Goal: Task Accomplishment & Management: Use online tool/utility

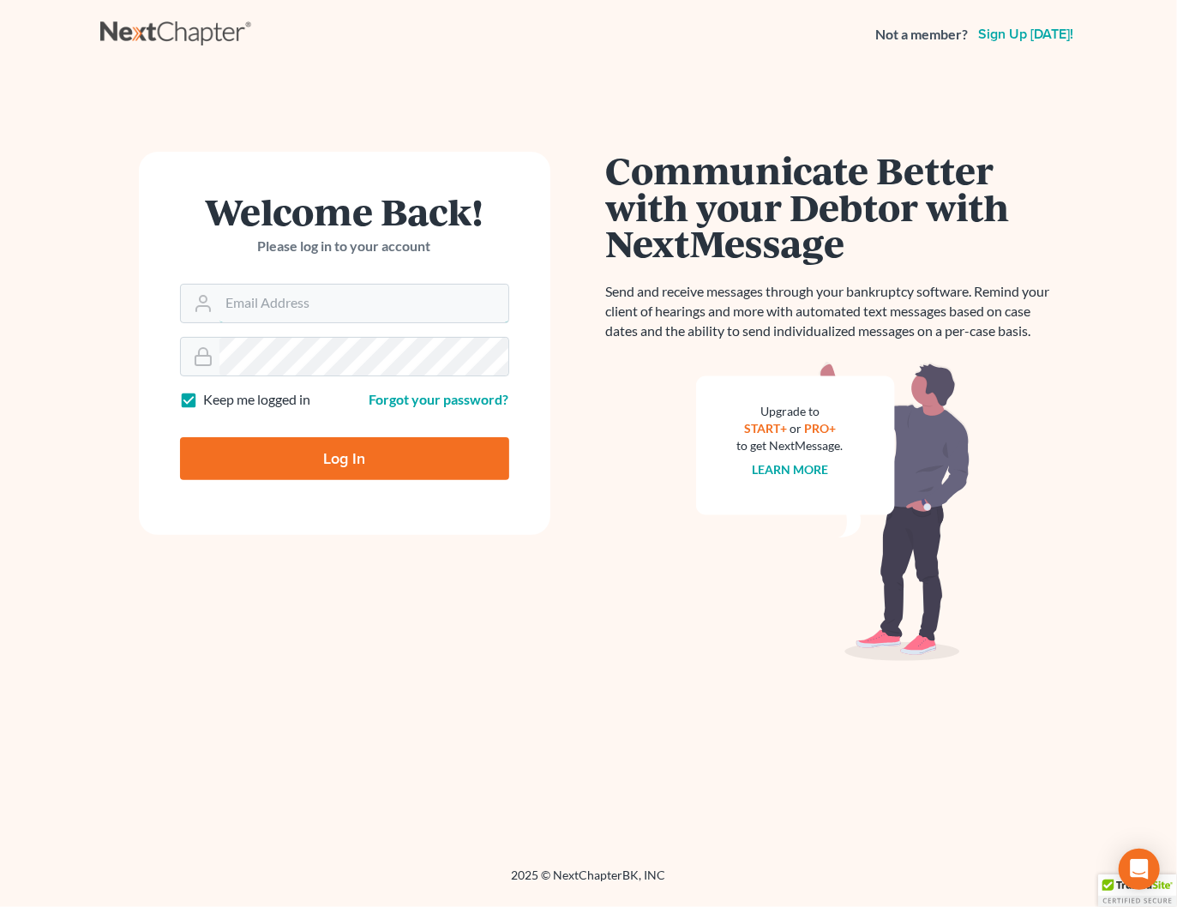
type input "[PERSON_NAME][EMAIL_ADDRESS][DOMAIN_NAME]"
click at [274, 431] on div "Log In" at bounding box center [344, 451] width 329 height 57
click at [276, 453] on input "Log In" at bounding box center [344, 458] width 329 height 43
type input "Thinking..."
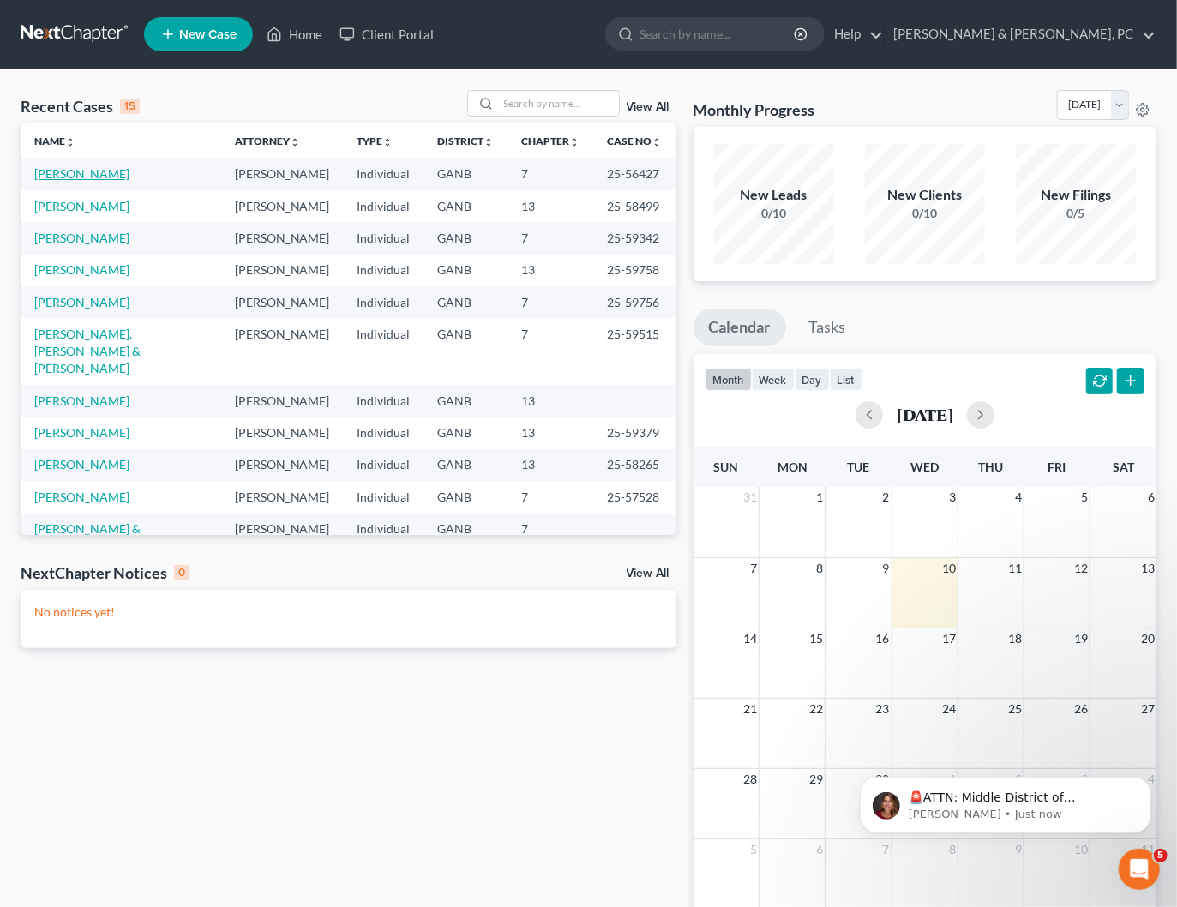
click at [81, 174] on link "[PERSON_NAME]" at bounding box center [81, 173] width 95 height 15
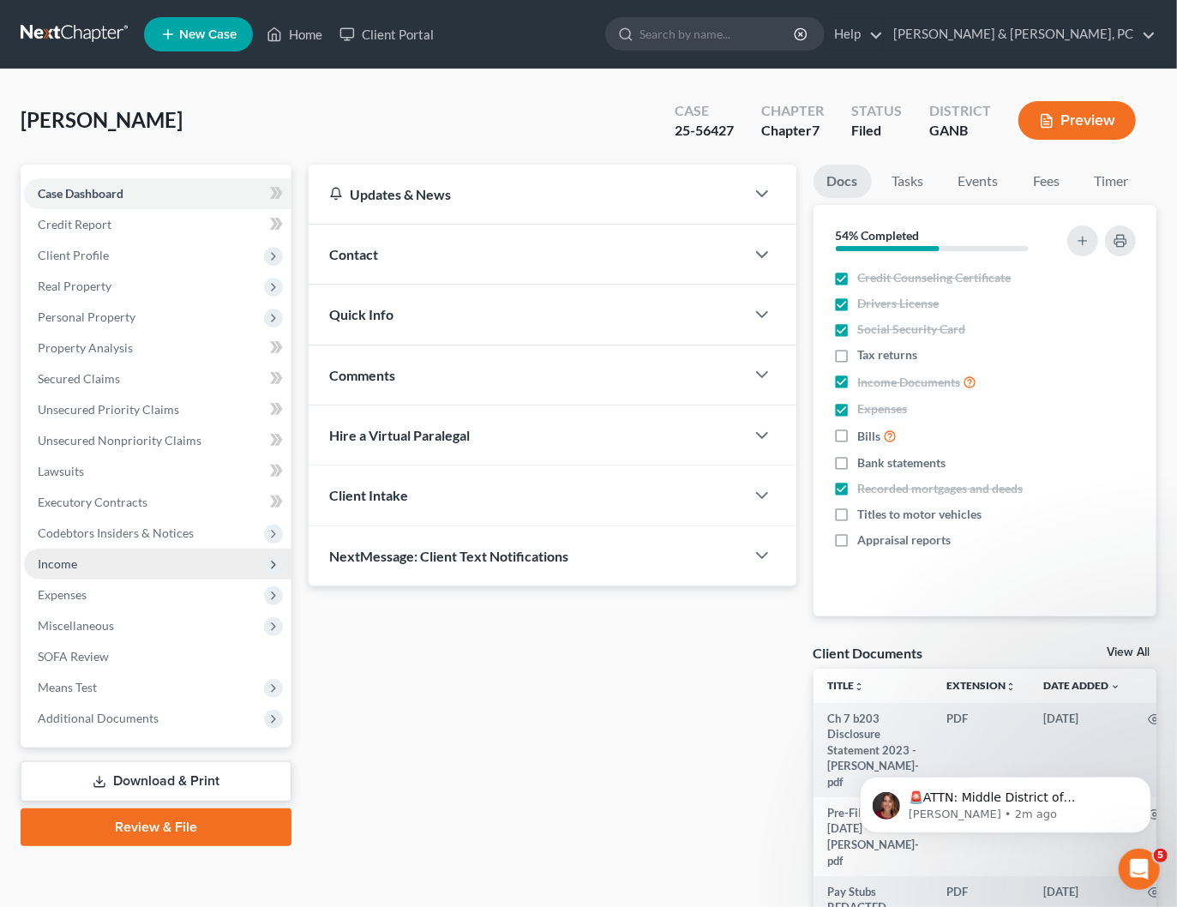
click at [60, 566] on span "Income" at bounding box center [57, 563] width 39 height 15
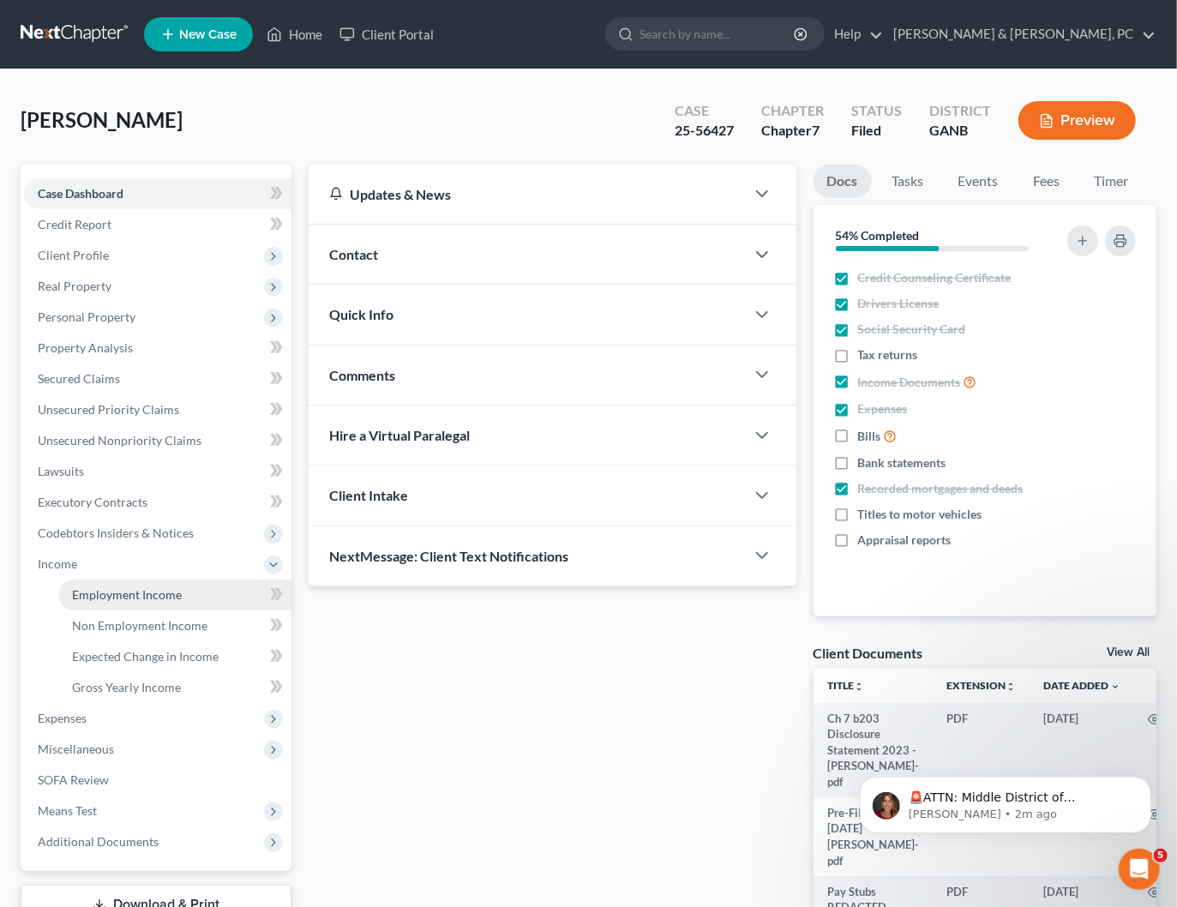
click at [80, 592] on span "Employment Income" at bounding box center [127, 594] width 110 height 15
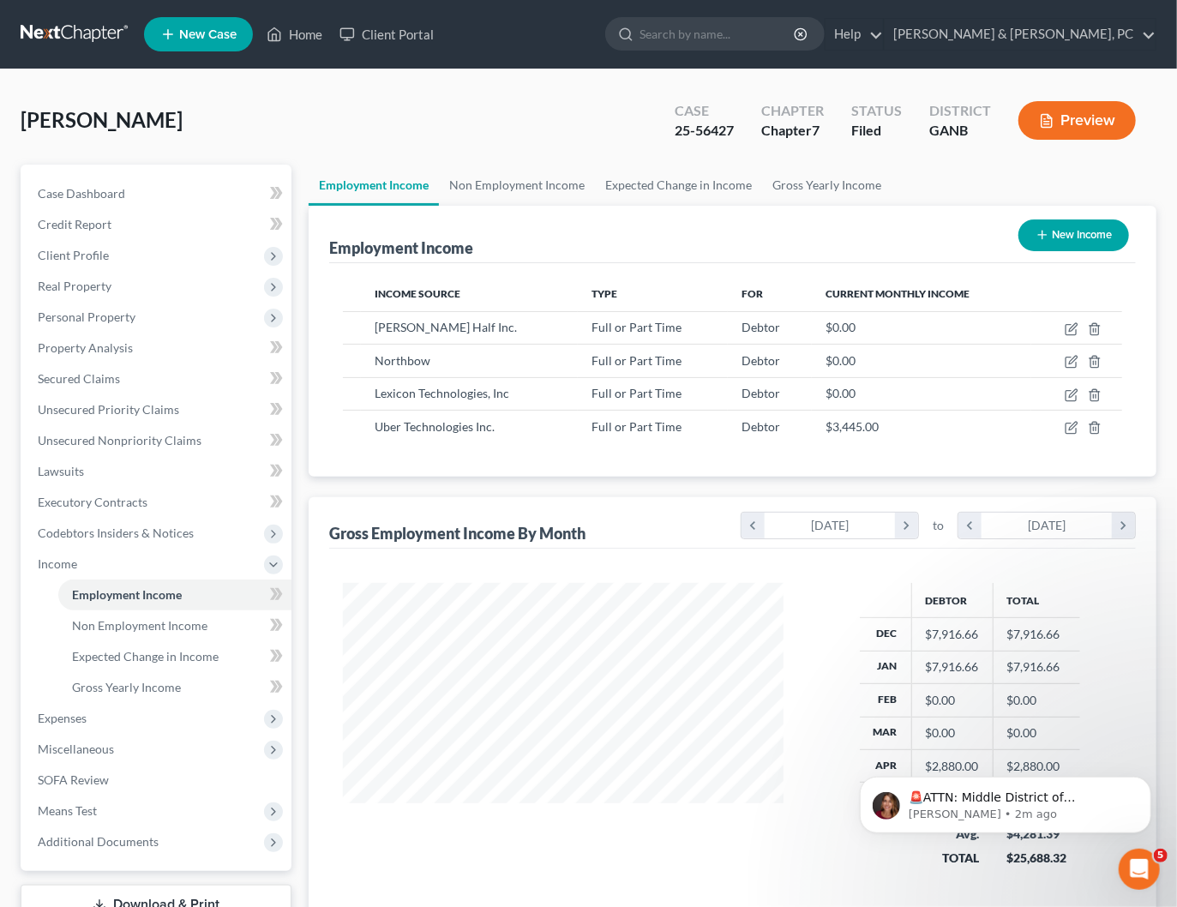
scroll to position [138, 0]
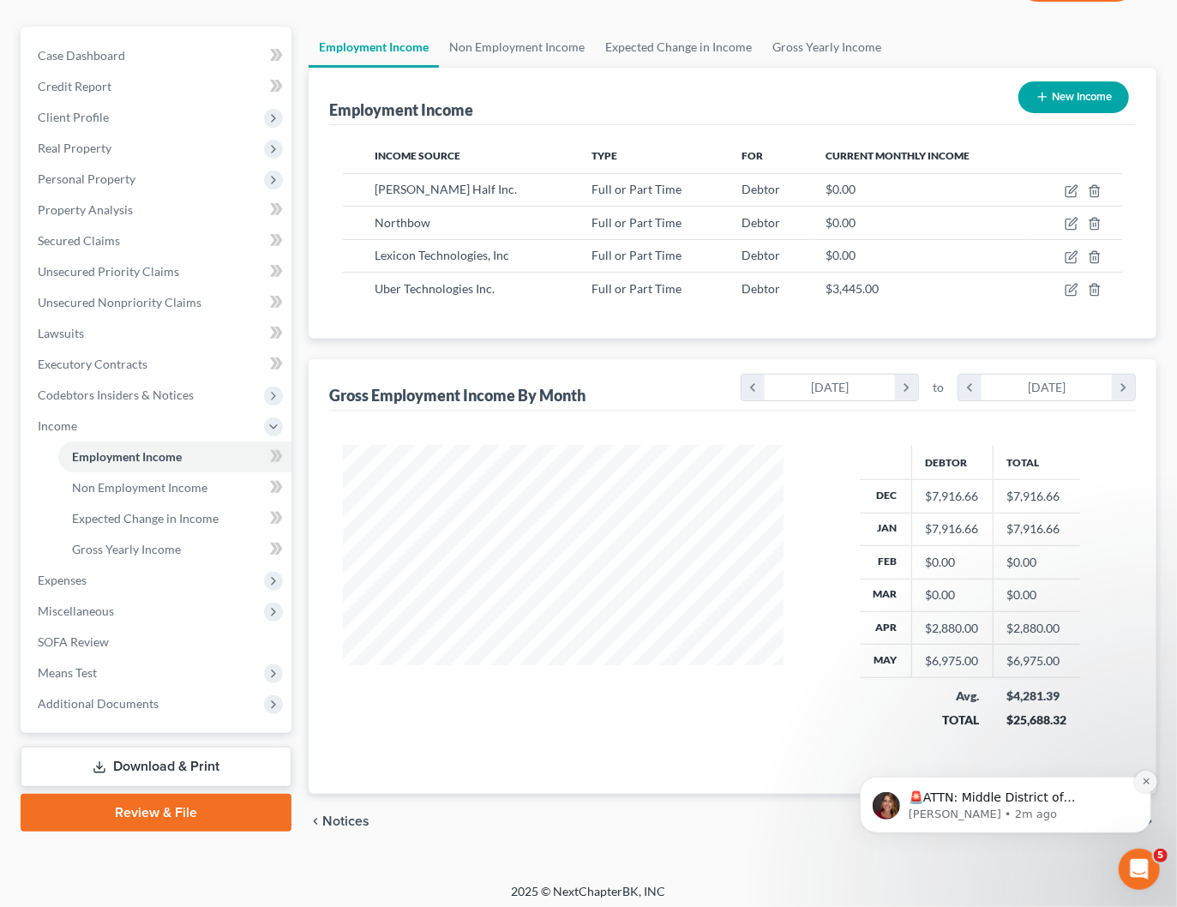
click at [1145, 782] on icon "Dismiss notification" at bounding box center [1145, 780] width 9 height 9
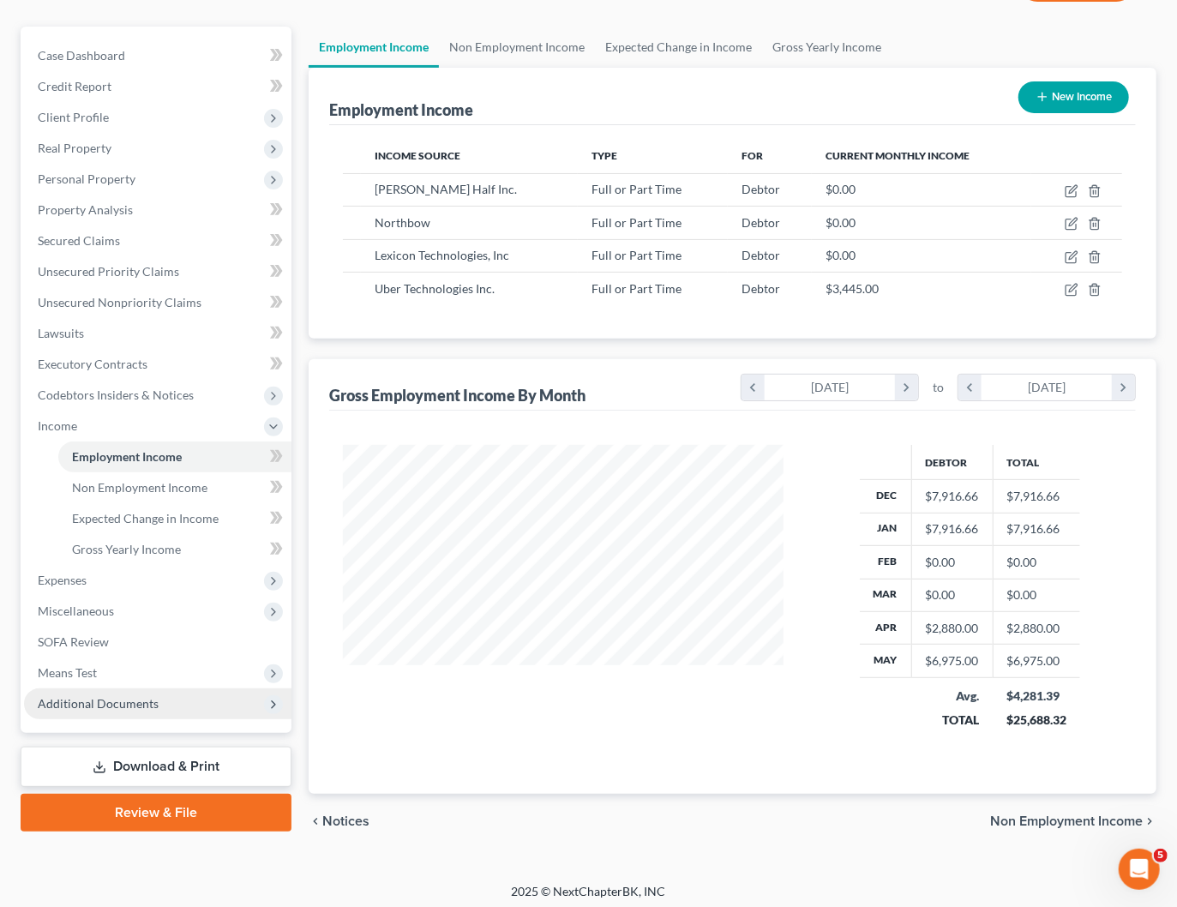
click at [132, 705] on span "Additional Documents" at bounding box center [98, 703] width 121 height 15
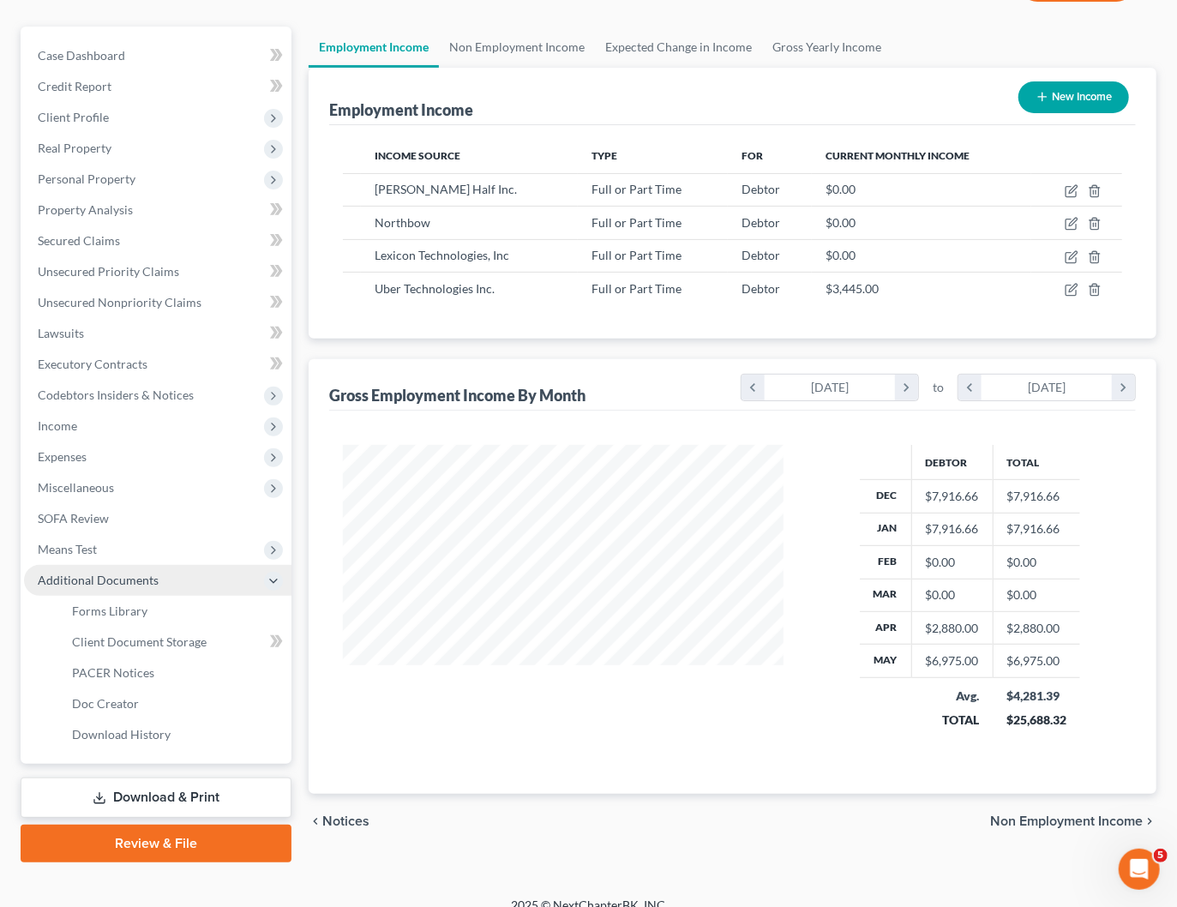
click at [121, 573] on span "Additional Documents" at bounding box center [98, 579] width 121 height 15
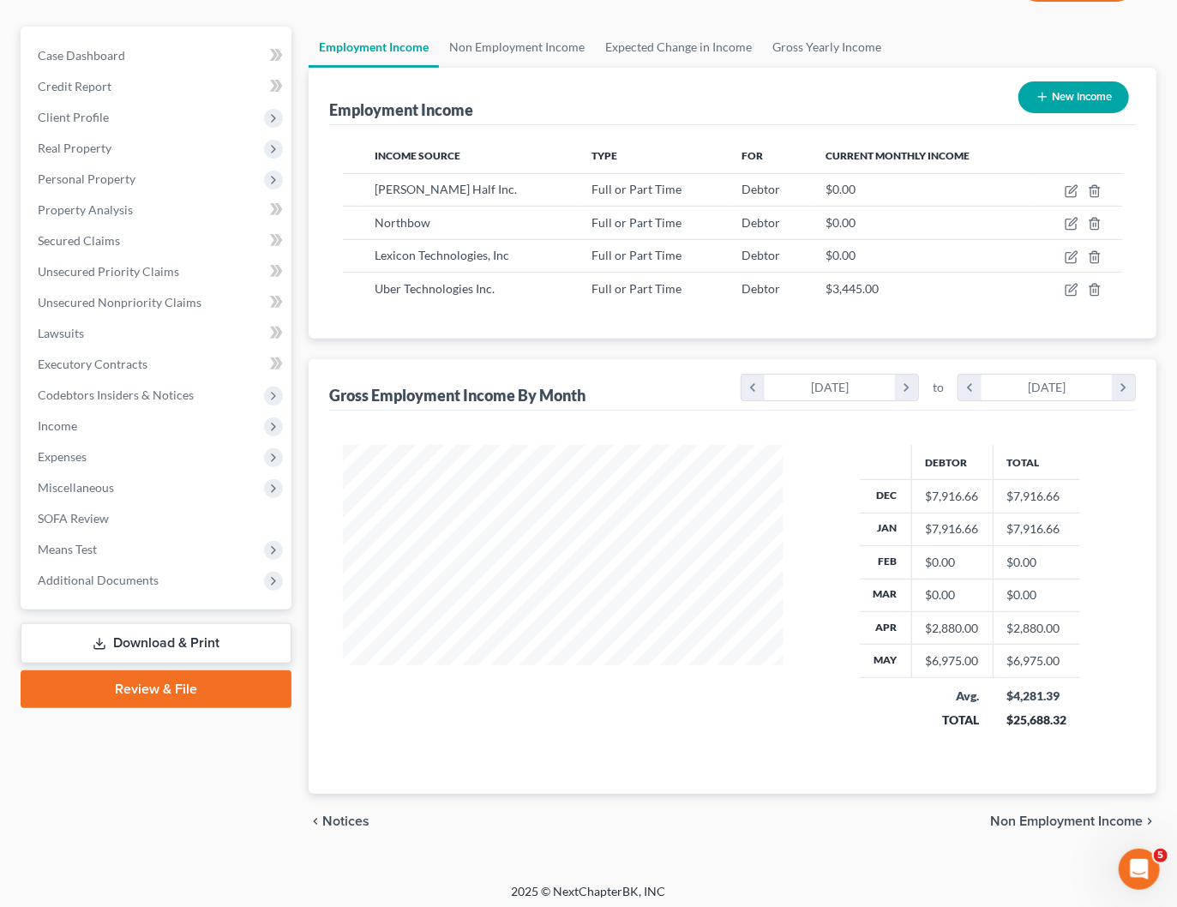
click at [182, 649] on link "Download & Print" at bounding box center [156, 643] width 271 height 40
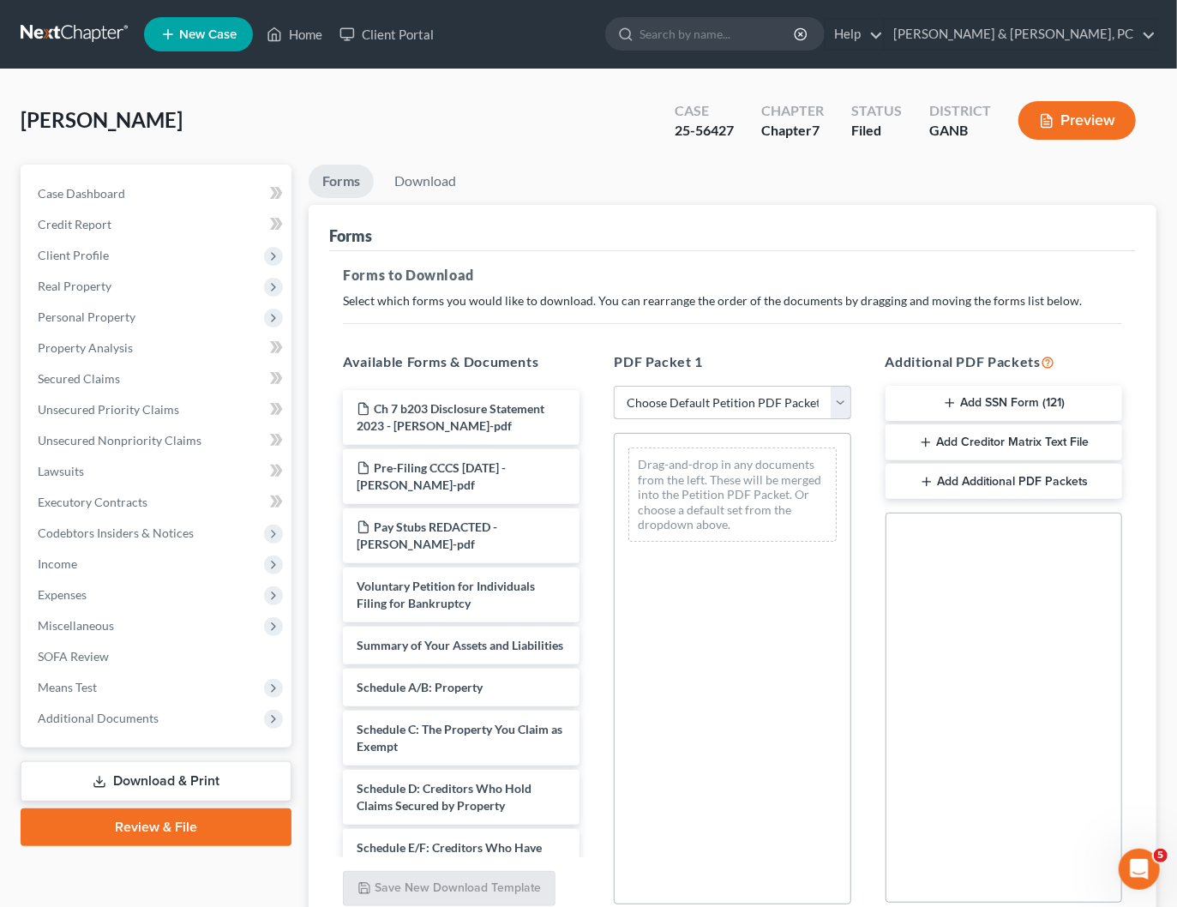
click at [682, 394] on select "Choose Default Petition PDF Packet Complete Bankruptcy Petition (all forms and …" at bounding box center [732, 403] width 237 height 34
select select "2"
click at [614, 386] on select "Choose Default Petition PDF Packet Complete Bankruptcy Petition (all forms and …" at bounding box center [732, 403] width 237 height 34
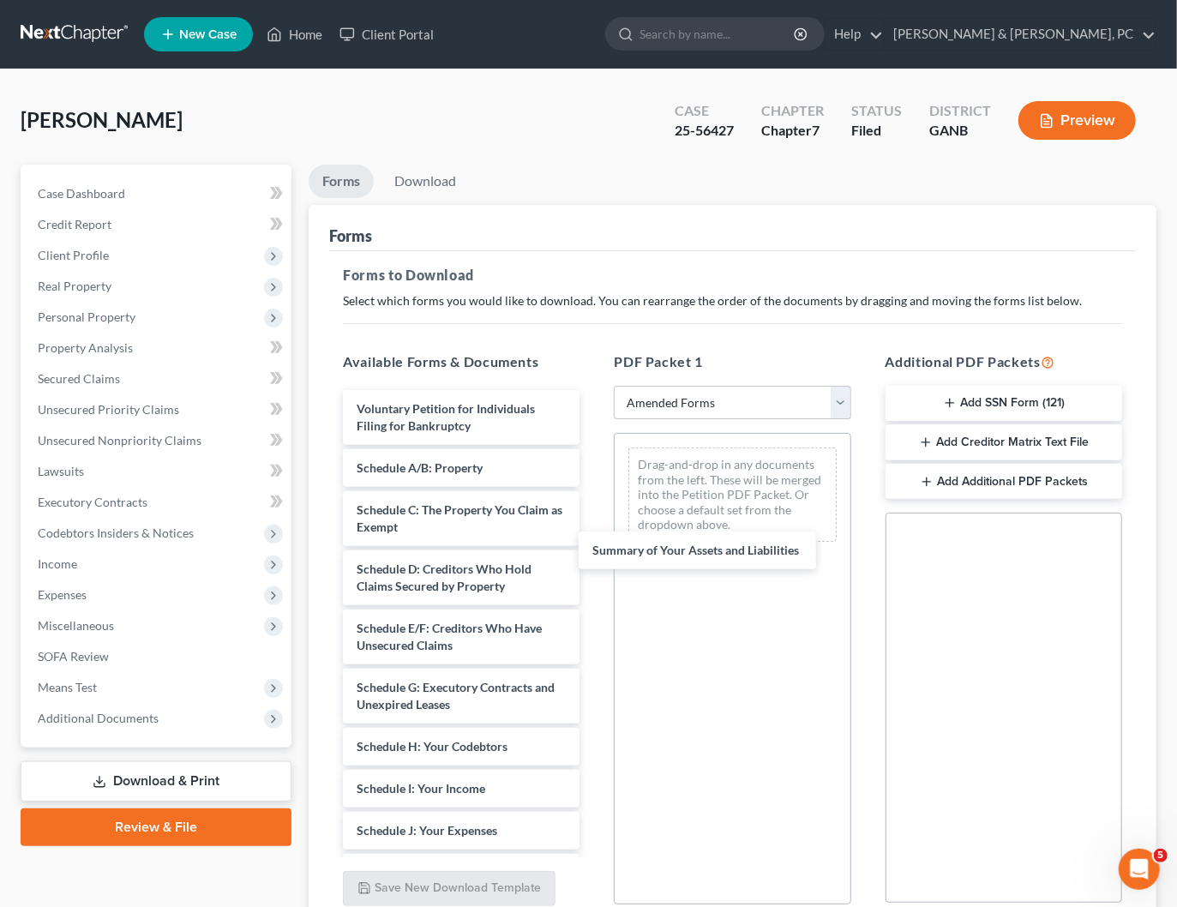
drag, startPoint x: 455, startPoint y: 471, endPoint x: 707, endPoint y: 569, distance: 270.2
click at [593, 569] on div "Summary of Your Assets and Liabilities Voluntary Petition for Individuals Filin…" at bounding box center [461, 839] width 264 height 898
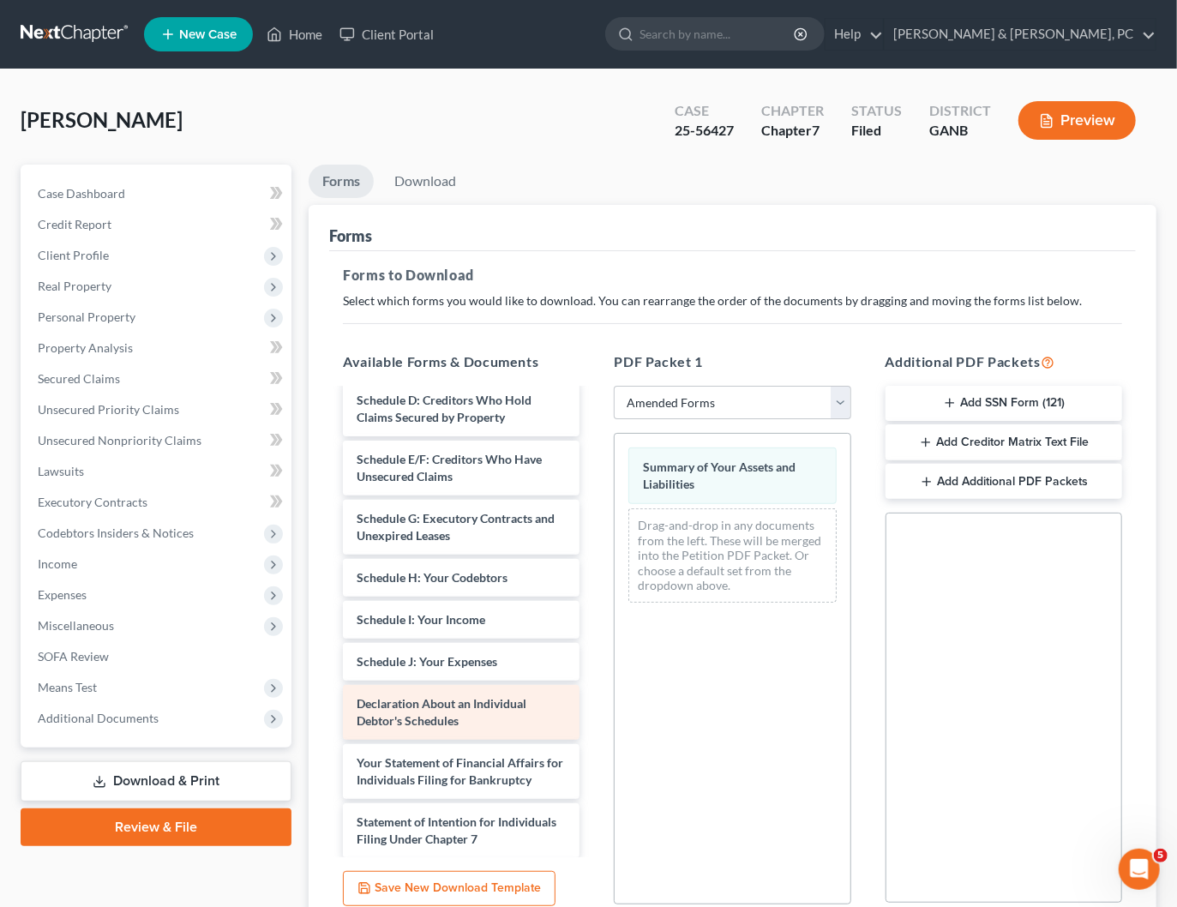
scroll to position [219, 0]
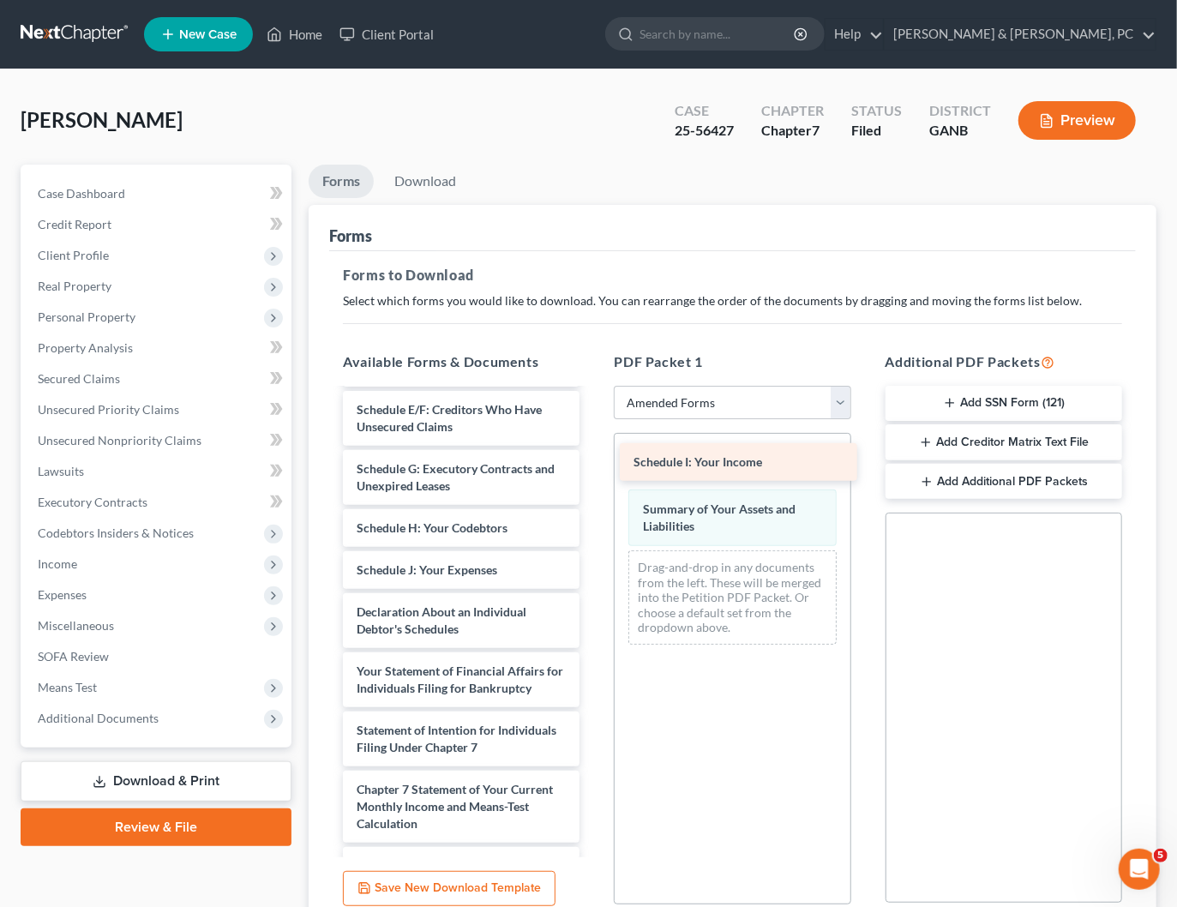
drag, startPoint x: 429, startPoint y: 563, endPoint x: 706, endPoint y: 458, distance: 296.2
click at [593, 458] on div "Schedule I: Your Income Voluntary Petition for Individuals Filing for Bankruptc…" at bounding box center [461, 599] width 264 height 856
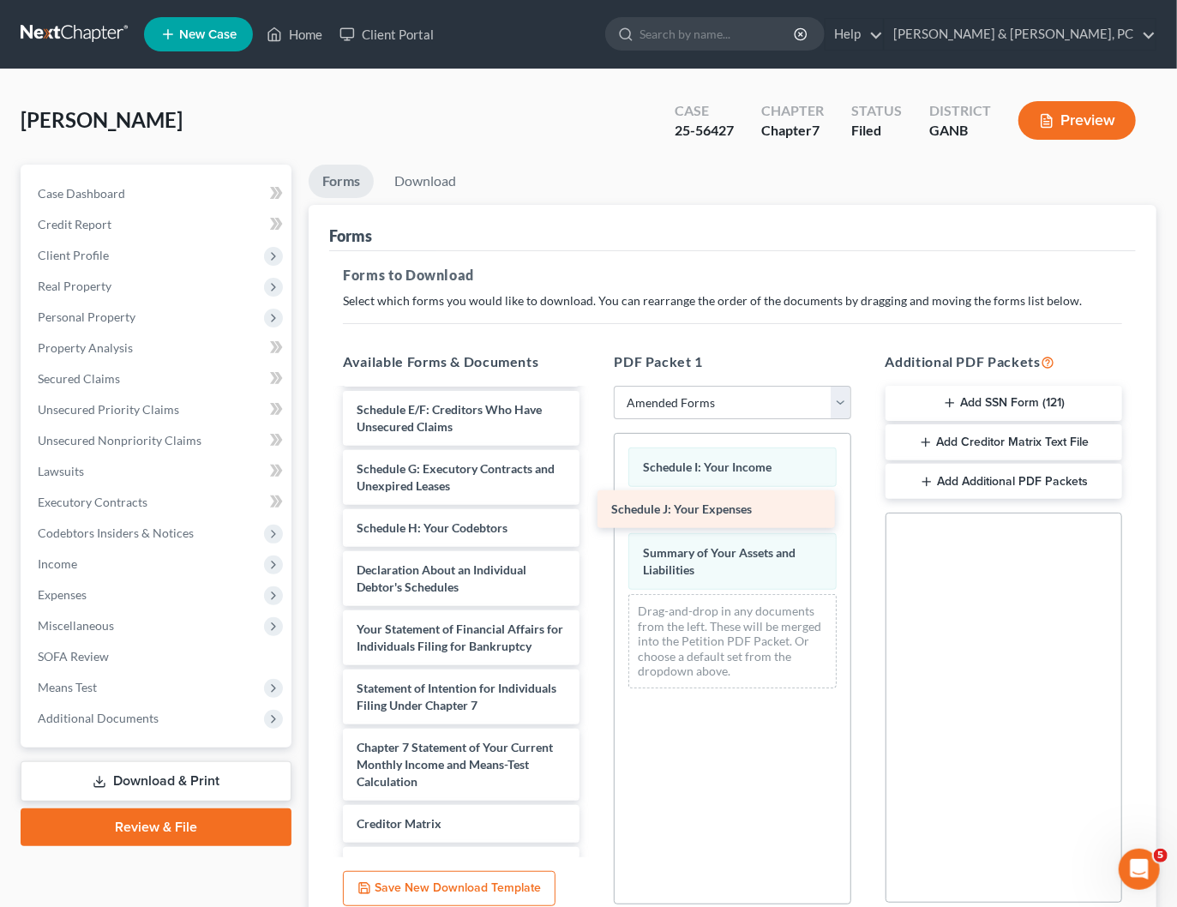
drag, startPoint x: 485, startPoint y: 562, endPoint x: 740, endPoint y: 504, distance: 261.1
click at [593, 504] on div "Schedule J: Your Expenses Voluntary Petition for Individuals Filing for Bankrup…" at bounding box center [461, 578] width 264 height 814
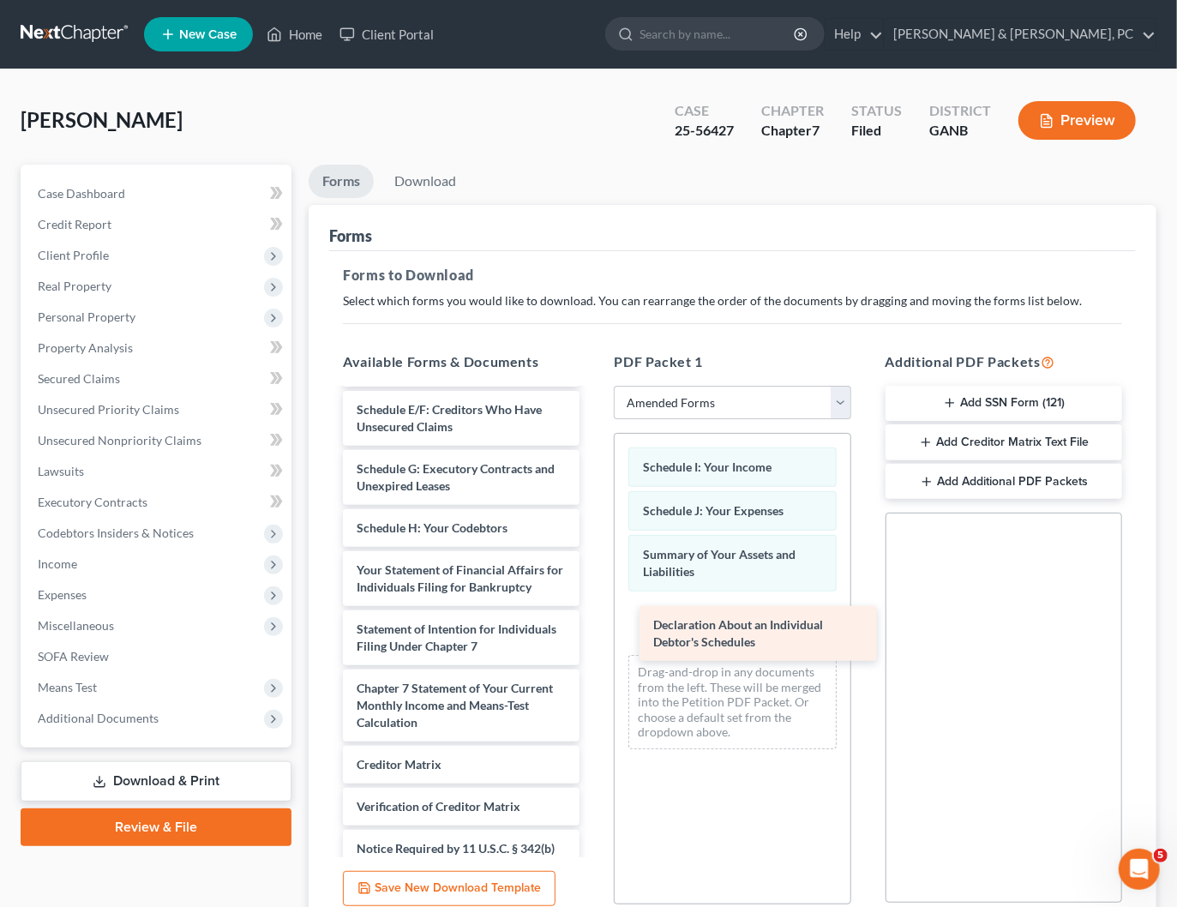
drag, startPoint x: 432, startPoint y: 578, endPoint x: 718, endPoint y: 633, distance: 291.6
click at [593, 634] on div "Declaration About an Individual Debtor's Schedules Voluntary Petition for Indiv…" at bounding box center [461, 548] width 264 height 755
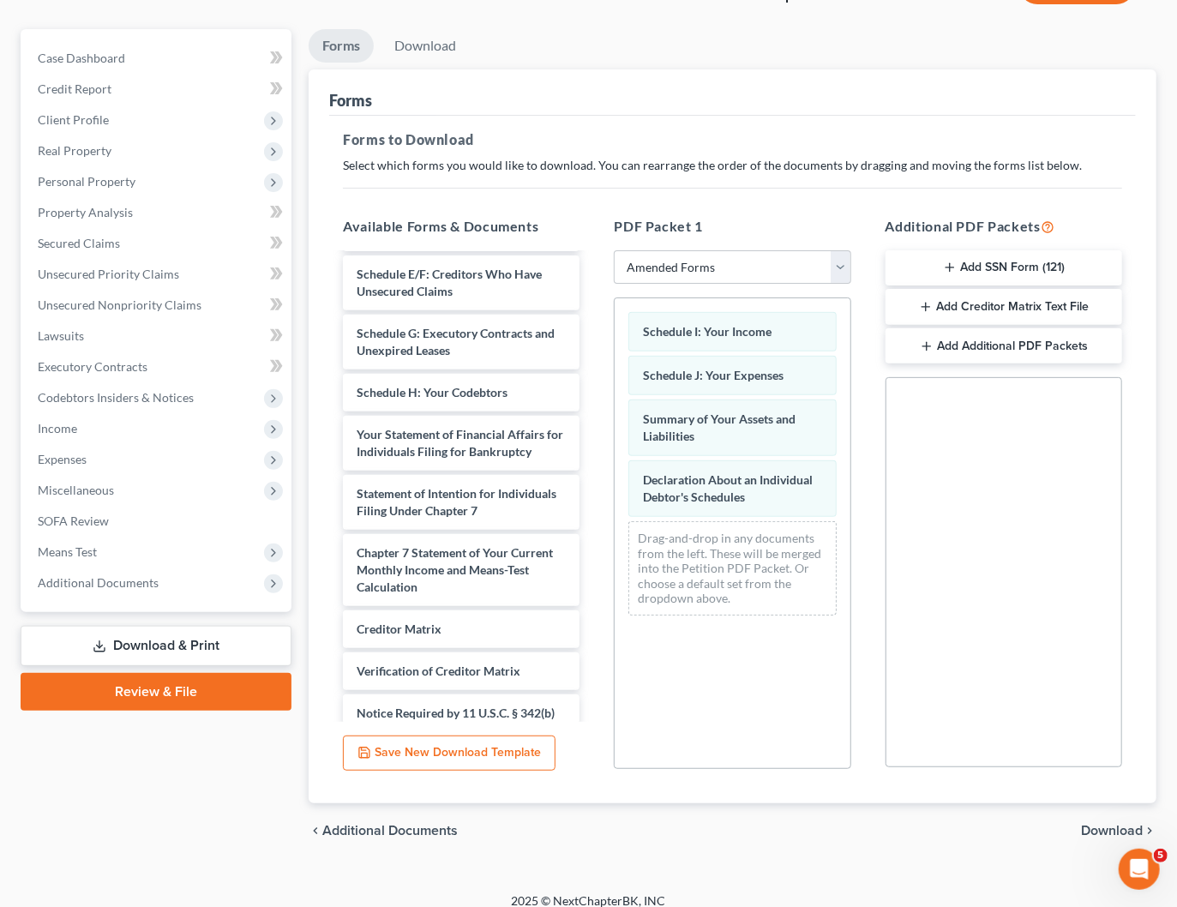
scroll to position [150, 0]
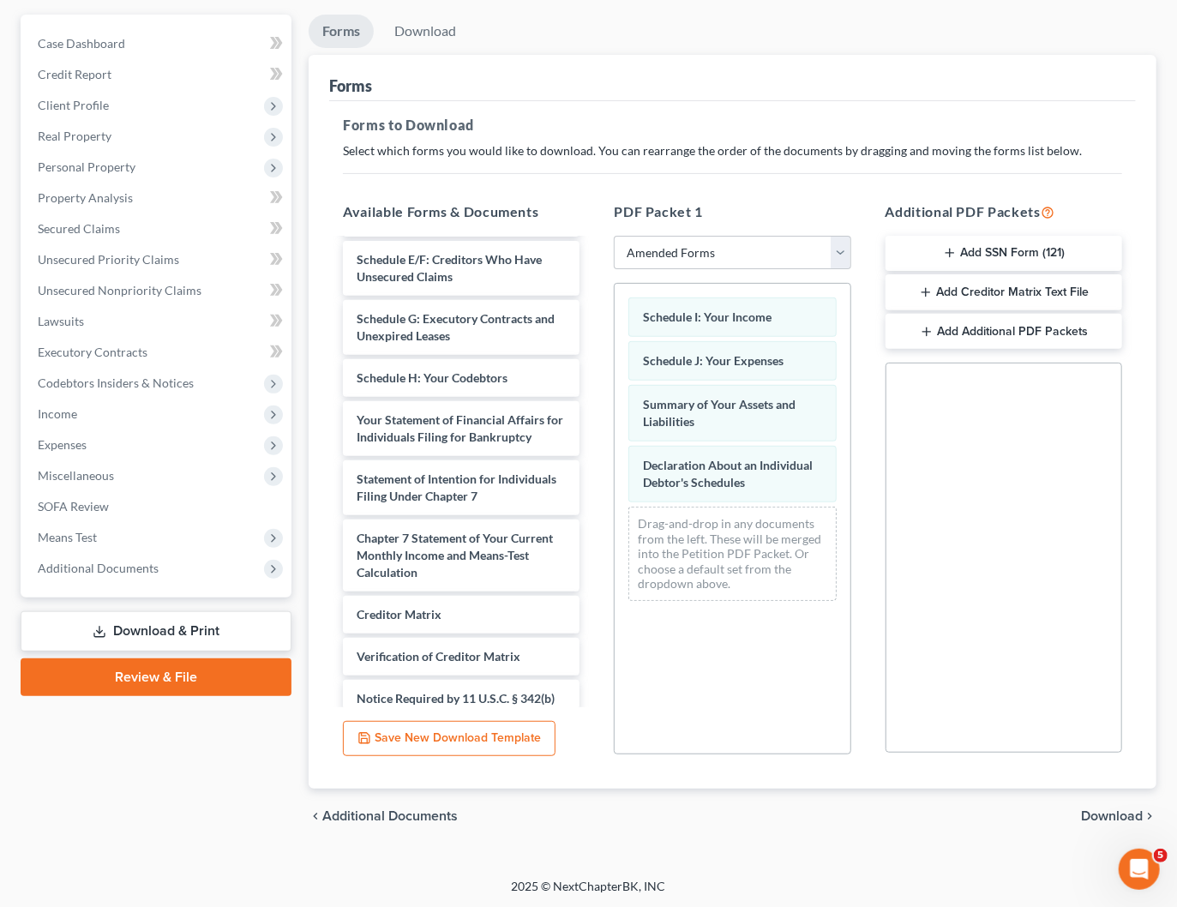
click at [1099, 817] on span "Download" at bounding box center [1112, 816] width 62 height 14
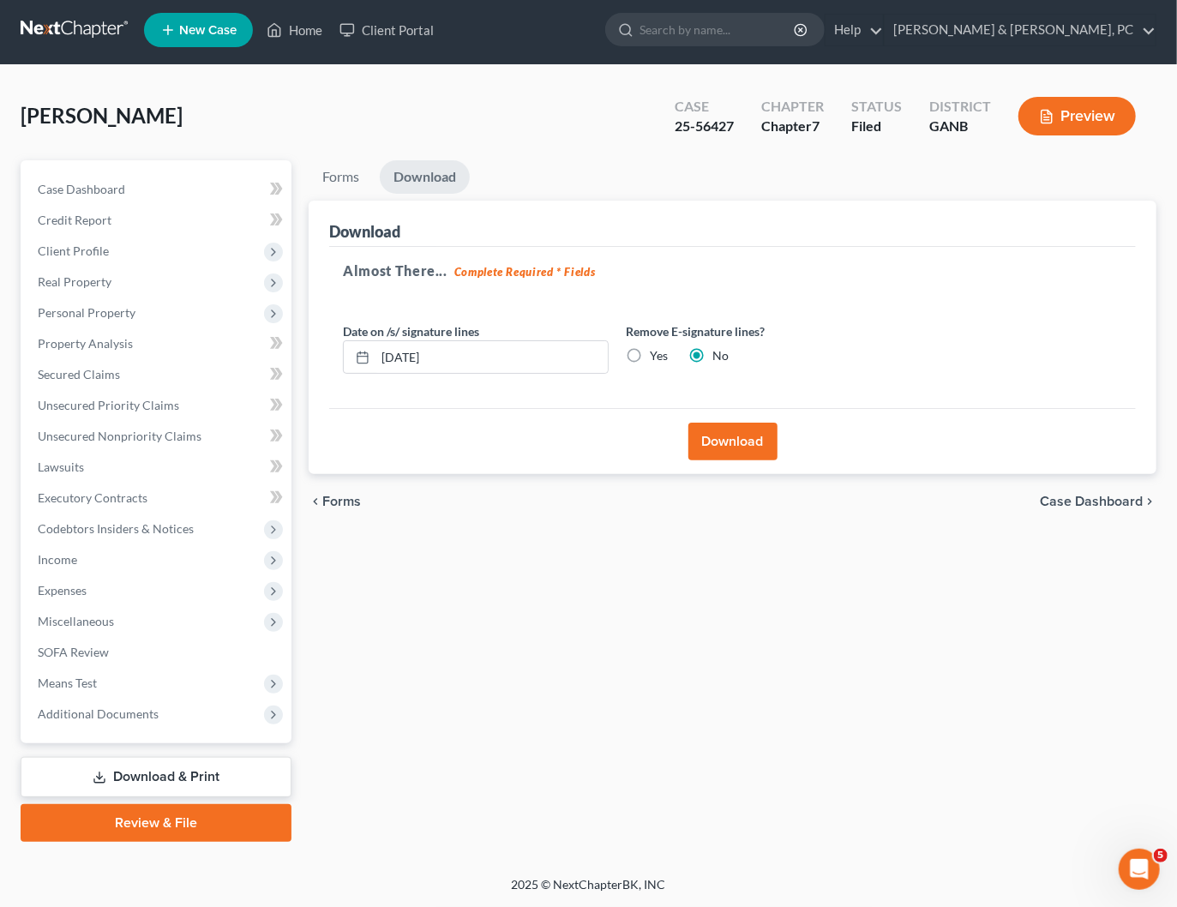
scroll to position [2, 0]
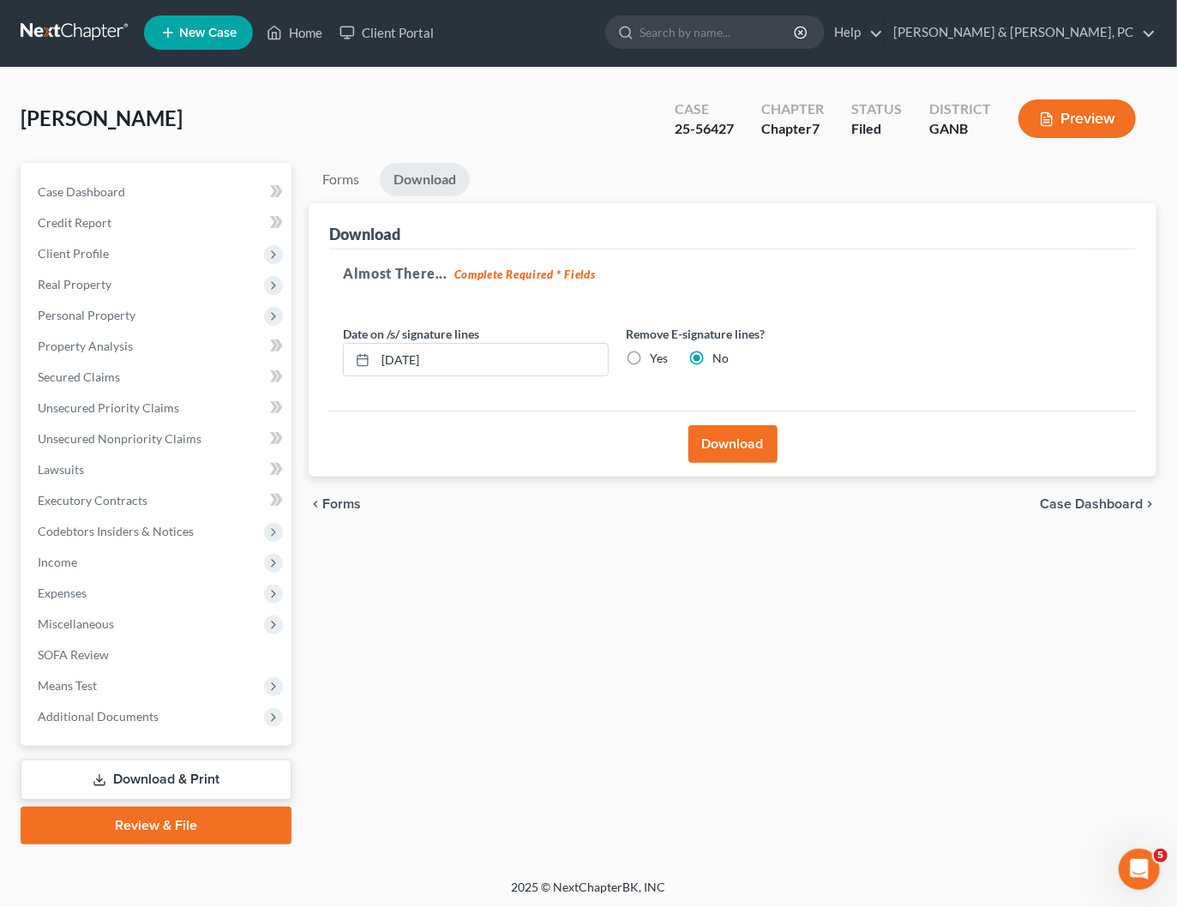
click at [751, 446] on button "Download" at bounding box center [732, 444] width 89 height 38
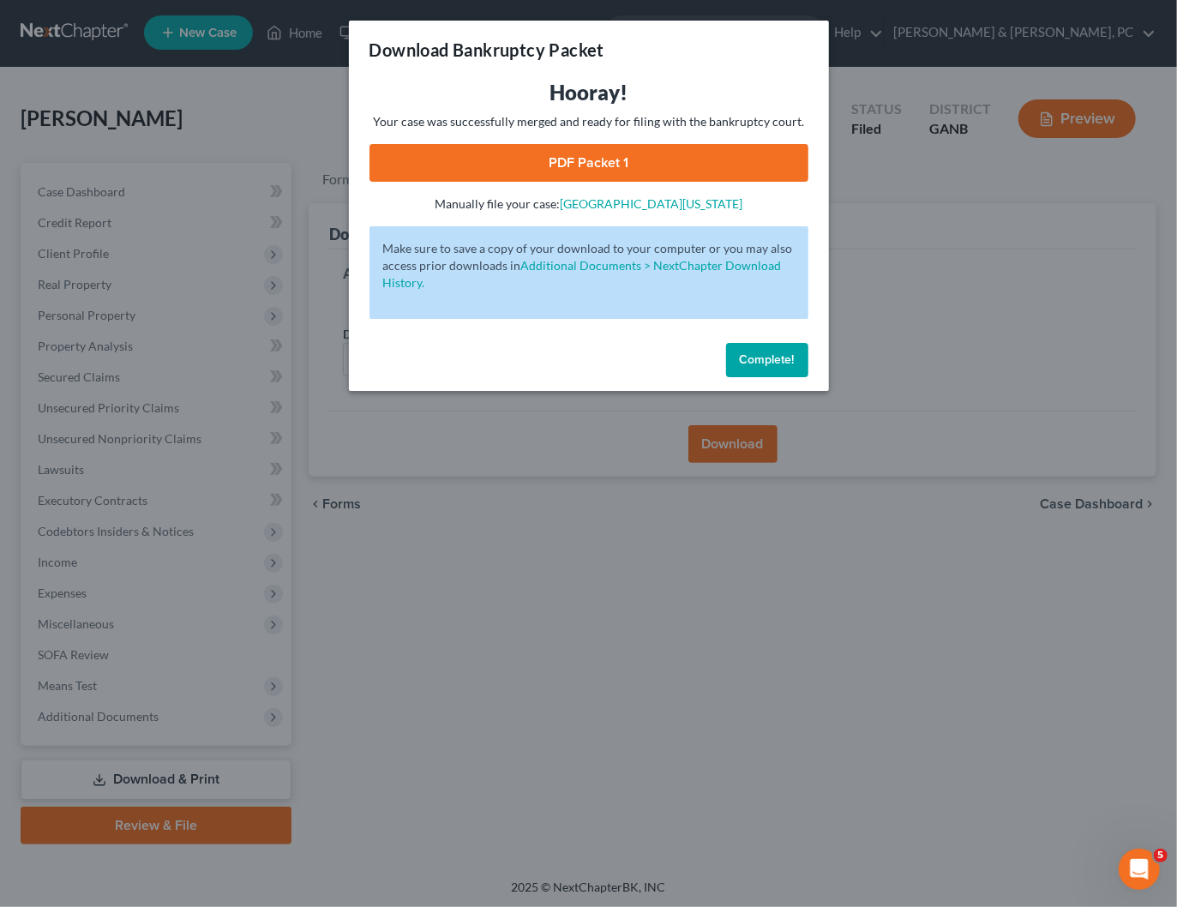
click at [584, 160] on link "PDF Packet 1" at bounding box center [588, 163] width 439 height 38
click at [793, 360] on span "Complete!" at bounding box center [767, 359] width 55 height 15
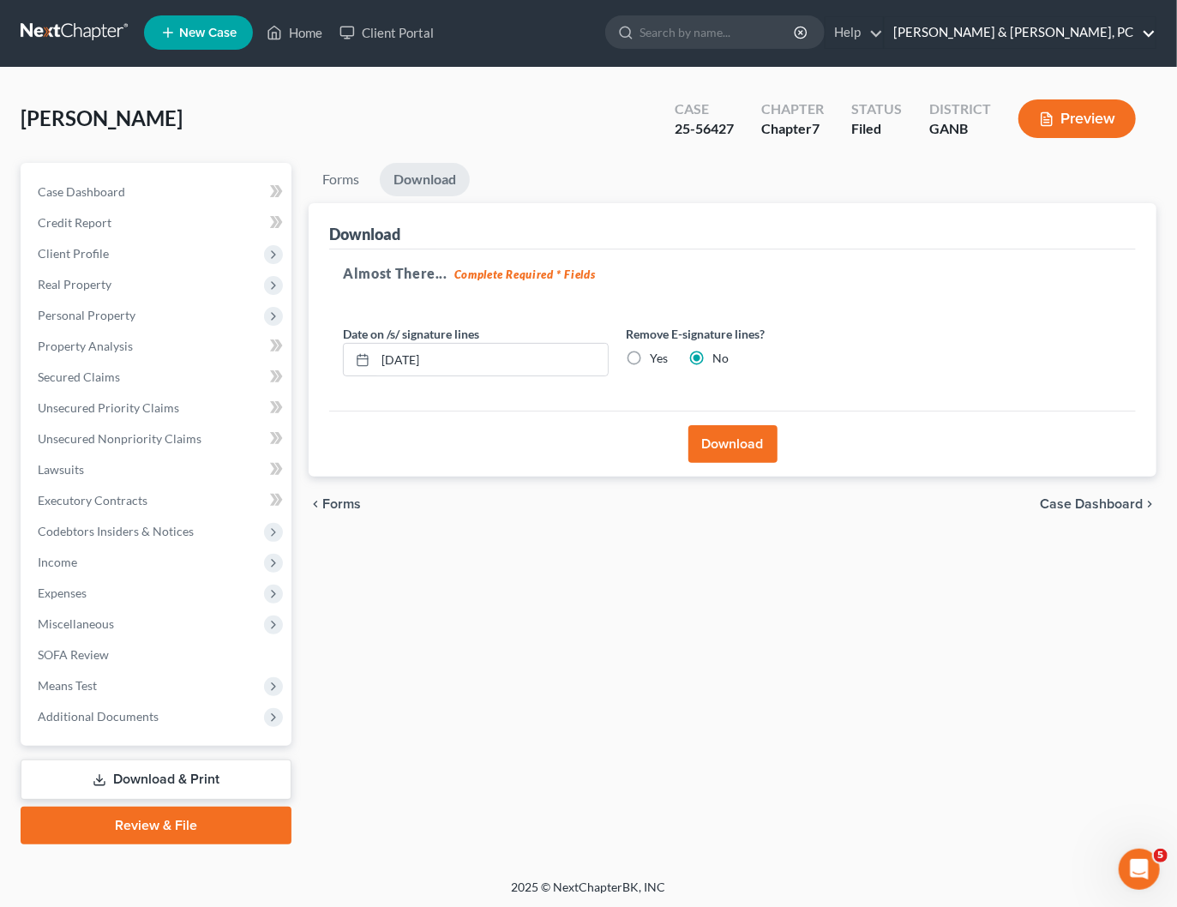
click at [1110, 30] on link "Blevins & Hong, PC" at bounding box center [1019, 32] width 271 height 31
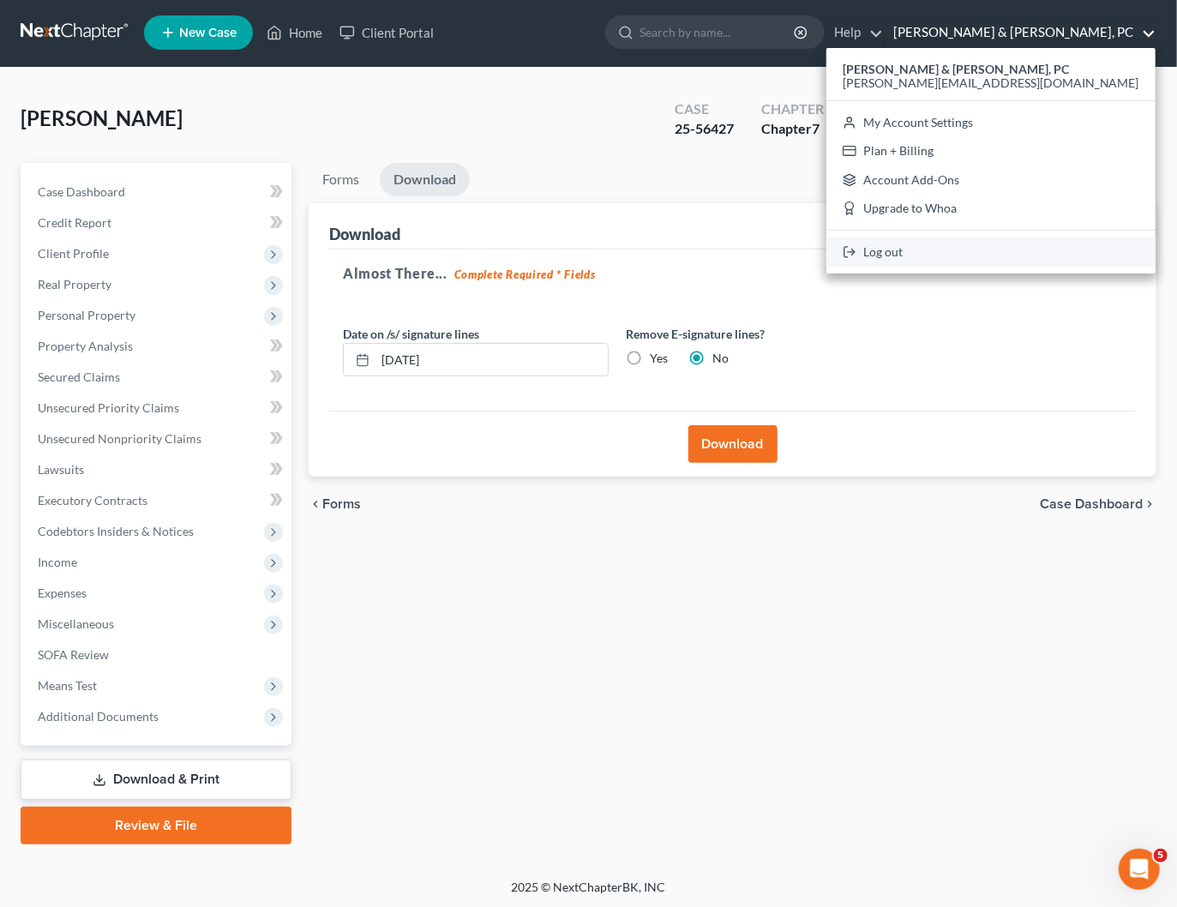
click at [1043, 249] on link "Log out" at bounding box center [990, 251] width 329 height 29
